Goal: Complete application form

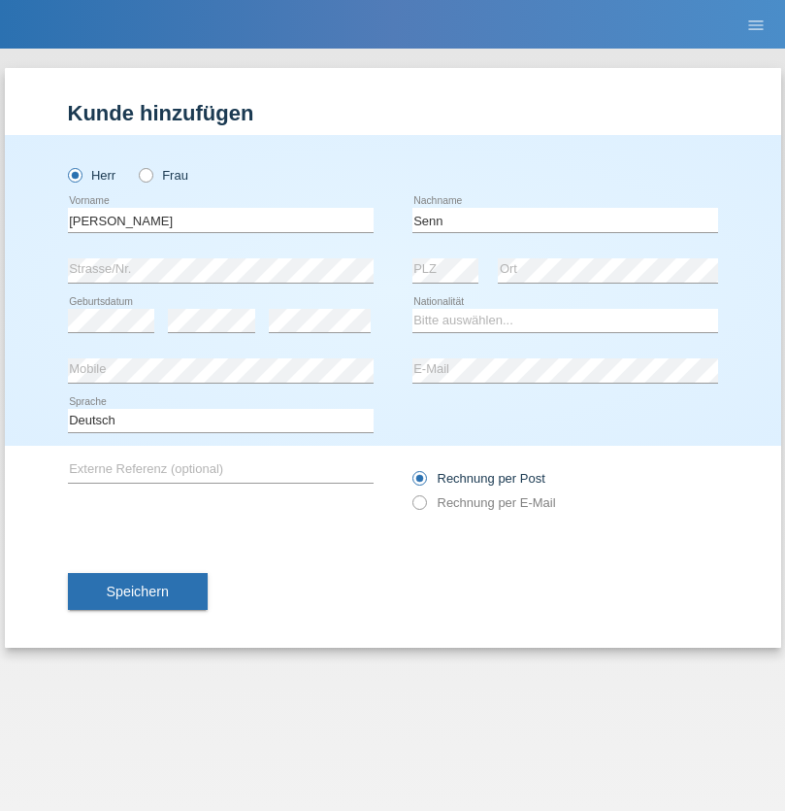
type input "Senn"
select select "CH"
select select "en"
radio input "true"
select select "DE"
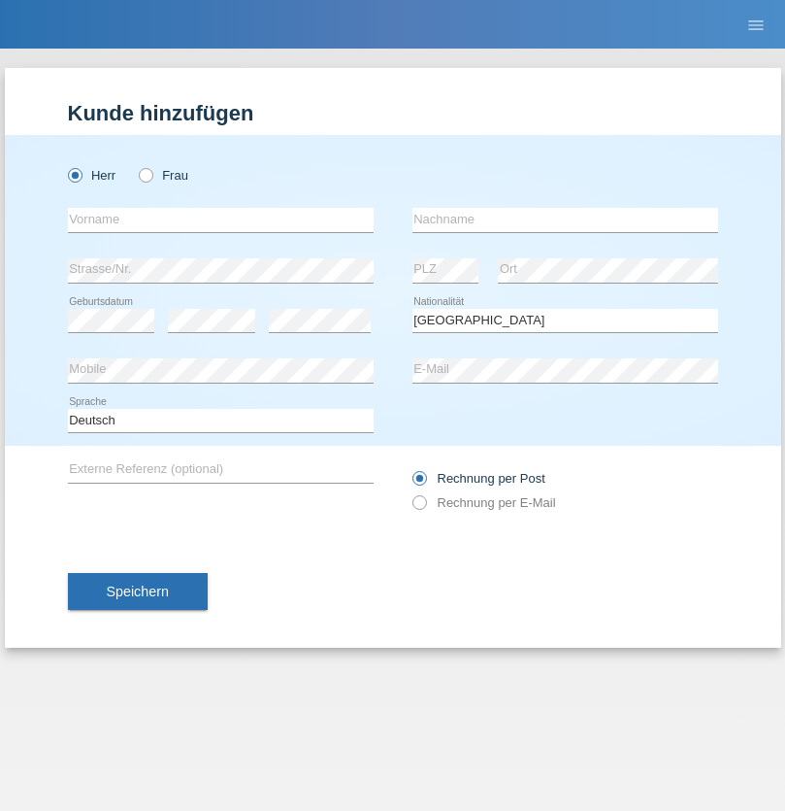
select select "C"
select select "07"
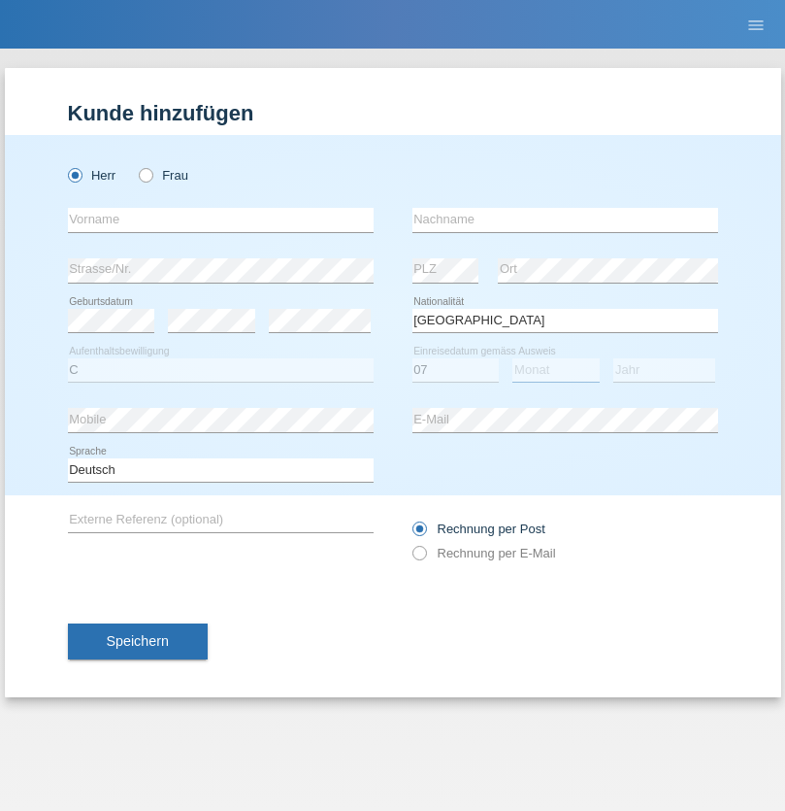
select select "11"
select select "1972"
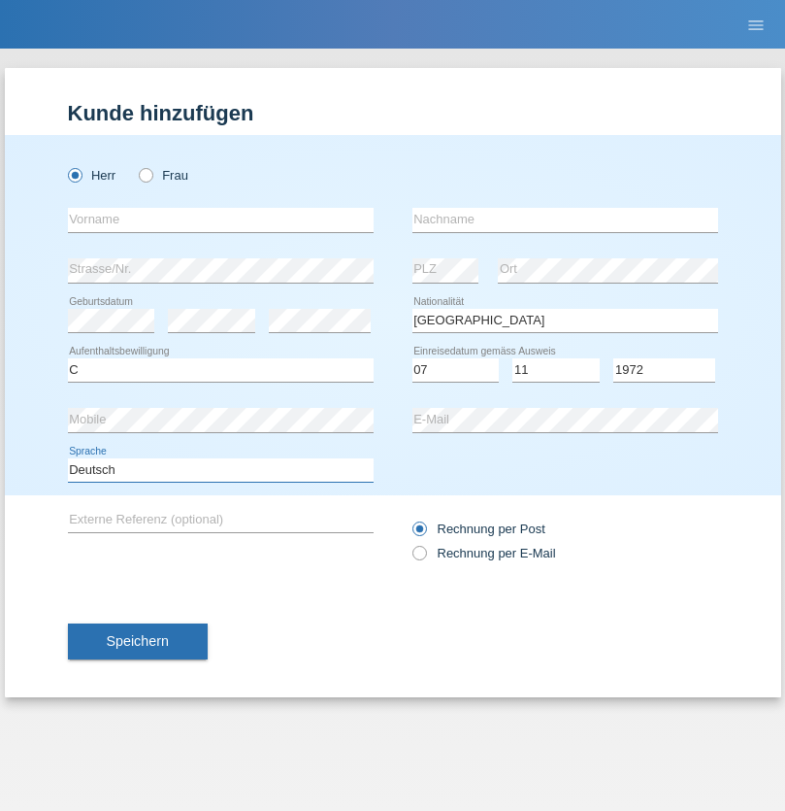
select select "en"
